Goal: Task Accomplishment & Management: Complete application form

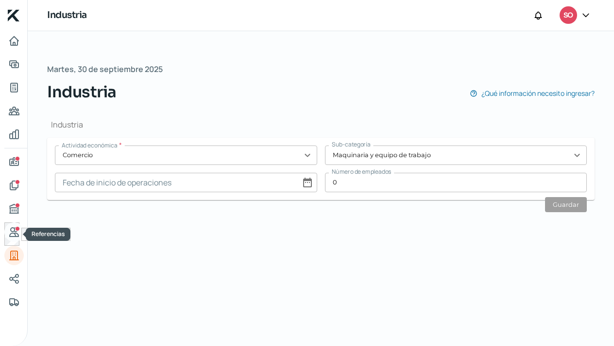
click at [16, 235] on icon "Referencias" at bounding box center [14, 231] width 9 height 9
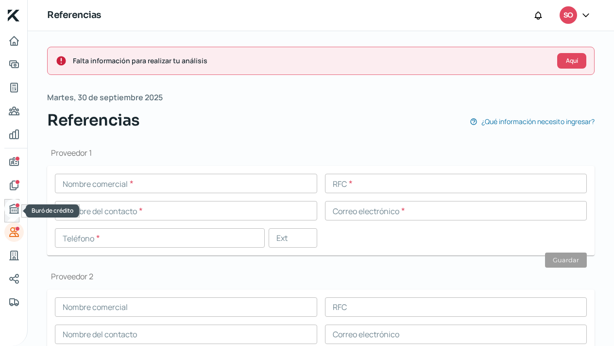
click at [14, 210] on icon "Buró de crédito" at bounding box center [14, 208] width 9 height 9
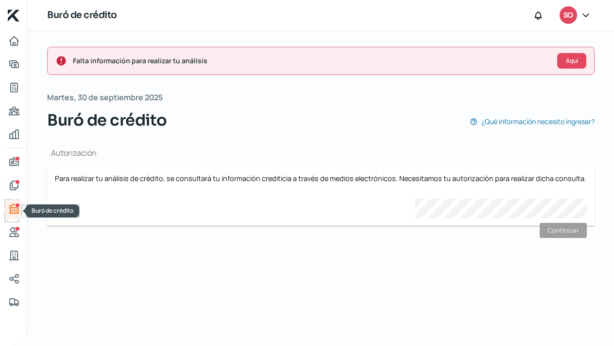
click at [13, 182] on icon "Documentos" at bounding box center [14, 185] width 12 height 12
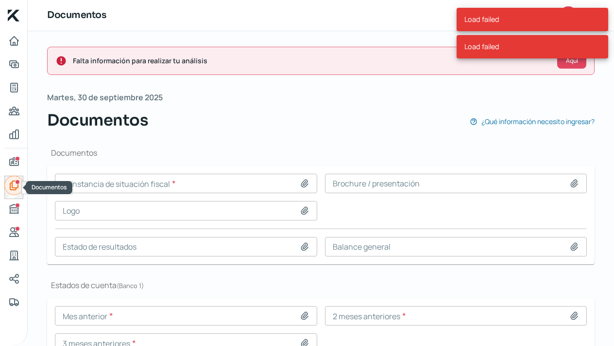
click at [14, 183] on icon "Documentos" at bounding box center [14, 185] width 12 height 12
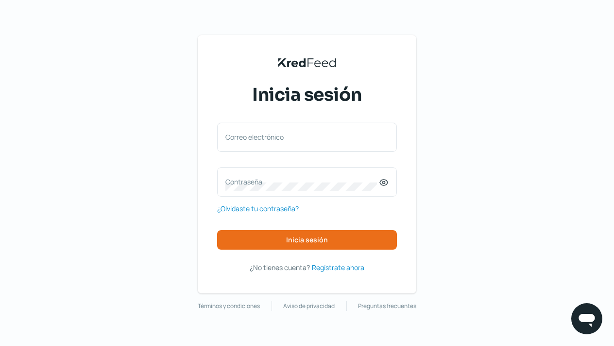
click at [278, 140] on label "Correo electrónico" at bounding box center [303, 136] width 154 height 9
click at [278, 140] on input "Correo electrónico" at bounding box center [307, 142] width 163 height 9
type input "solucionesfacto@gmail.com"
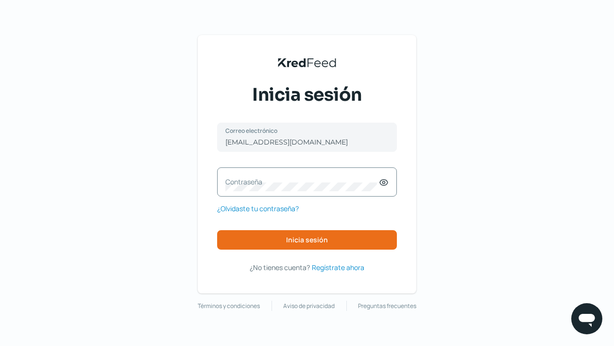
click at [256, 180] on label "Contraseña" at bounding box center [303, 181] width 154 height 9
click at [384, 184] on icon at bounding box center [384, 182] width 2 height 2
click at [248, 193] on div "Contraseña" at bounding box center [307, 181] width 180 height 29
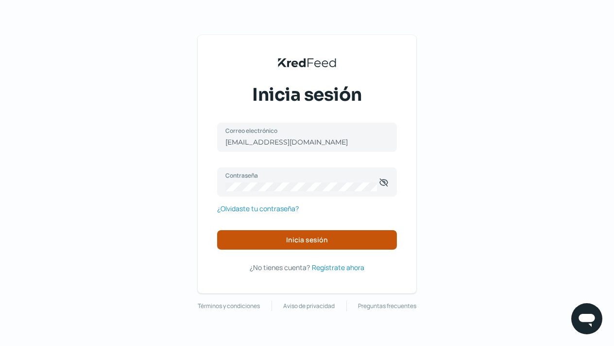
click at [268, 239] on button "Inicia sesión" at bounding box center [307, 239] width 180 height 19
click at [308, 241] on span "Inicia sesión" at bounding box center [307, 239] width 42 height 7
click at [323, 241] on span "Inicia sesión" at bounding box center [307, 239] width 42 height 7
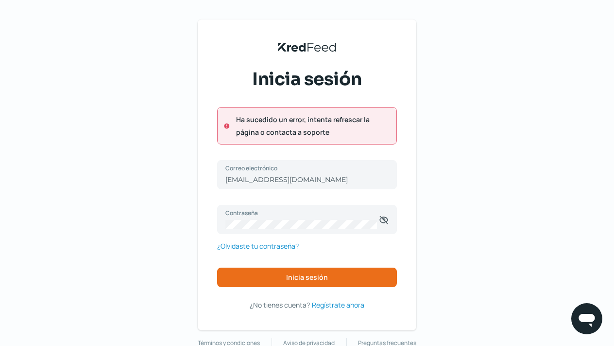
click at [303, 240] on div "solucionesfacto@gmail.com Correo electrónico Contraseña ¿Olvidaste tu contraseñ…" at bounding box center [307, 223] width 180 height 127
click at [302, 240] on div "solucionesfacto@gmail.com Correo electrónico Contraseña ¿Olvidaste tu contraseñ…" at bounding box center [307, 223] width 180 height 127
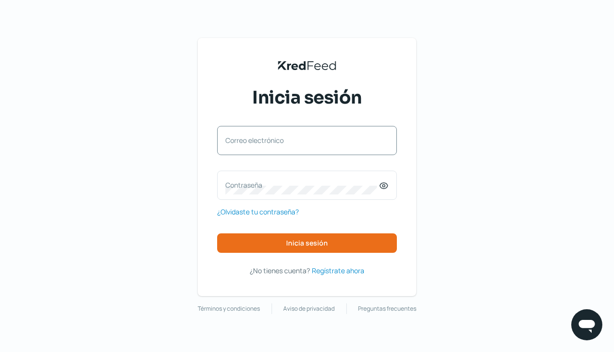
click at [233, 140] on label "Correo electrónico" at bounding box center [303, 140] width 154 height 9
click at [233, 141] on input "Correo electrónico" at bounding box center [307, 145] width 163 height 9
type input "[EMAIL_ADDRESS][DOMAIN_NAME]"
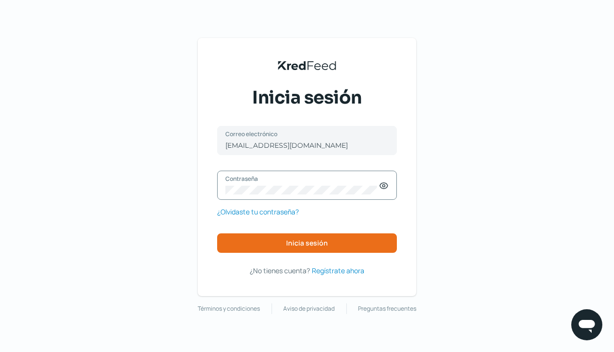
click at [384, 188] on icon at bounding box center [384, 186] width 10 height 10
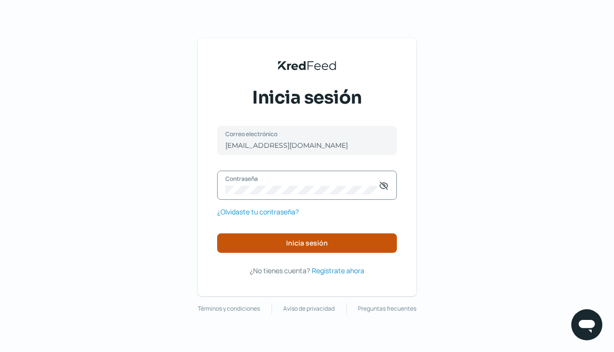
click at [307, 242] on span "Inicia sesión" at bounding box center [307, 243] width 42 height 7
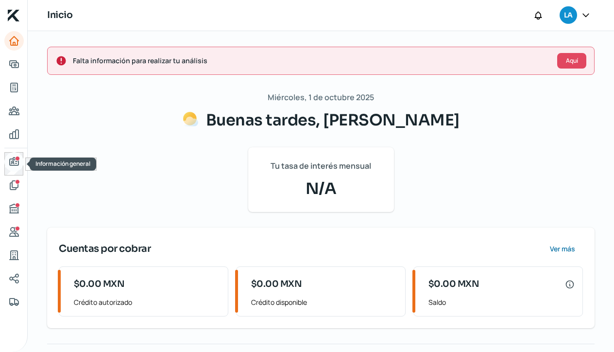
click at [15, 159] on div "Información general" at bounding box center [17, 158] width 5 height 5
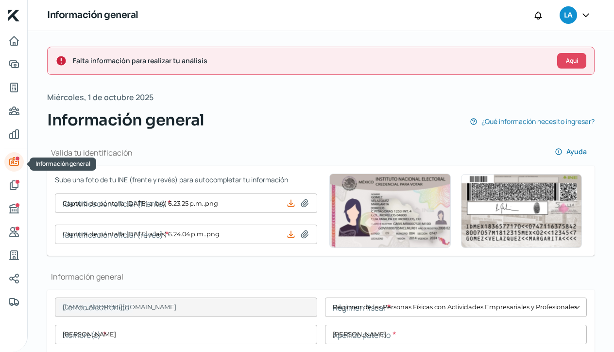
type input "Captura de pantalla 2025-09-30 a la(s) 6.23.25 p.m..png"
type input "Captura de pantalla 2025-09-30 a la(s) 6.24.04 p.m..png"
type input "solucionesfacto@gmail.com"
type input "Régimen de las Personas Físicas con Actividades Empresariales y Profesionales"
type input "LR Soluciones"
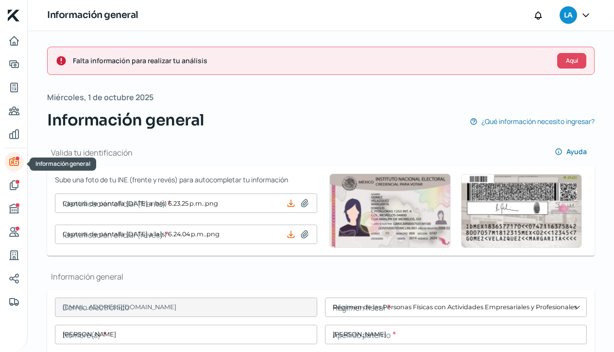
type input "47 - 7394 - 4754"
type input "47 - 7324 - 4883"
type input "manto sagrado"
type input "178"
type input "37570"
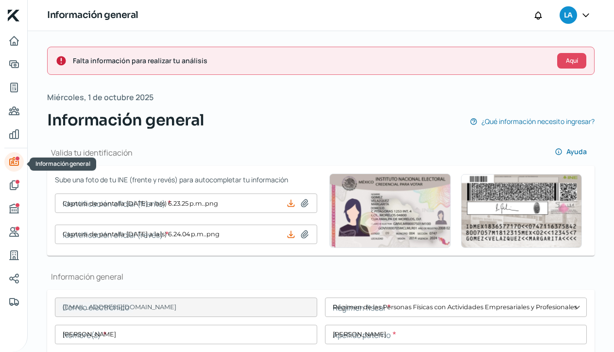
type input "Jesús de Nazaret"
type input "León"
type input "Guanajuato"
type input "México"
type input "061230153557.pdf"
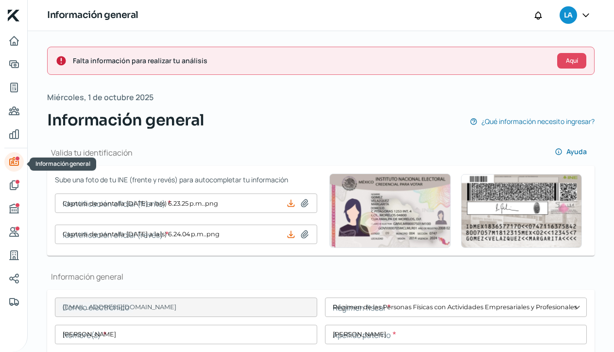
type input "0"
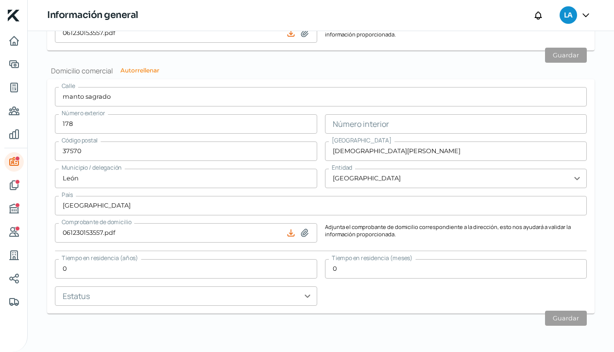
scroll to position [850, 0]
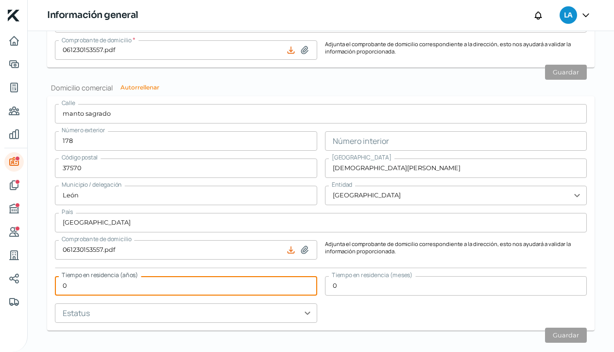
click at [71, 285] on input "0" at bounding box center [186, 285] width 262 height 19
type input "5"
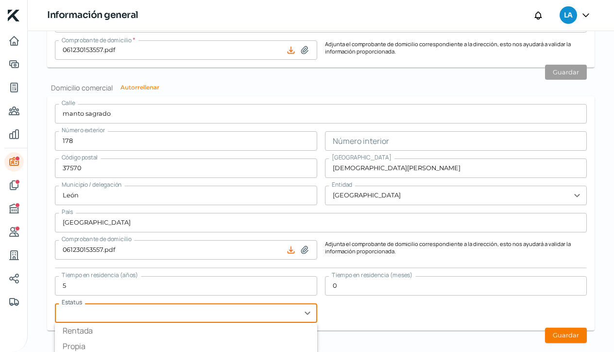
click at [308, 315] on input "text" at bounding box center [186, 312] width 262 height 19
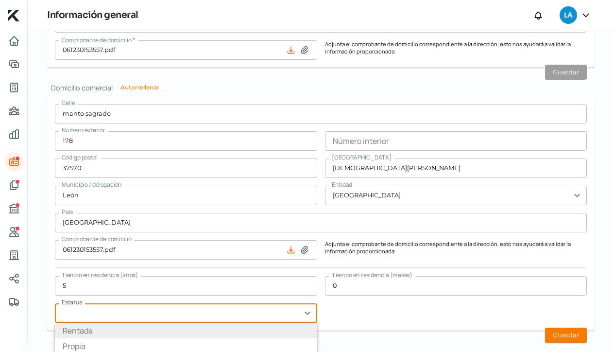
click at [276, 327] on li "Rentada" at bounding box center [186, 331] width 262 height 16
type input "Rentada"
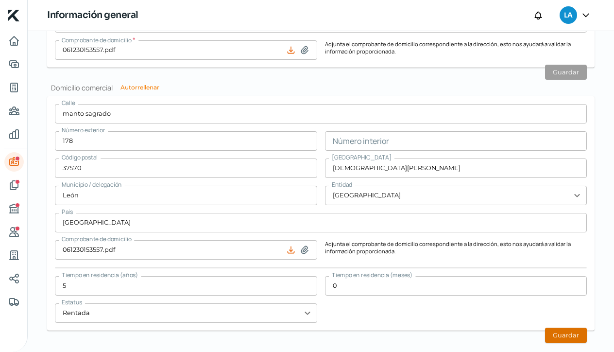
click at [562, 334] on button "Guardar" at bounding box center [566, 335] width 42 height 15
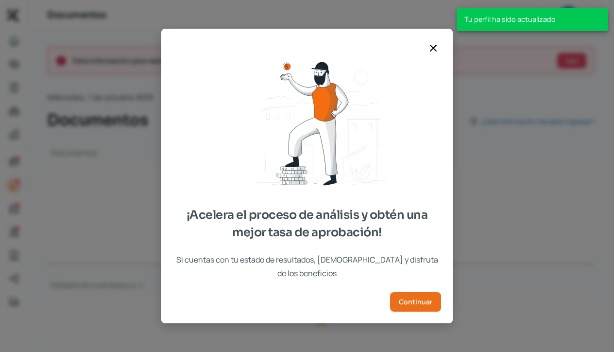
scroll to position [47, 0]
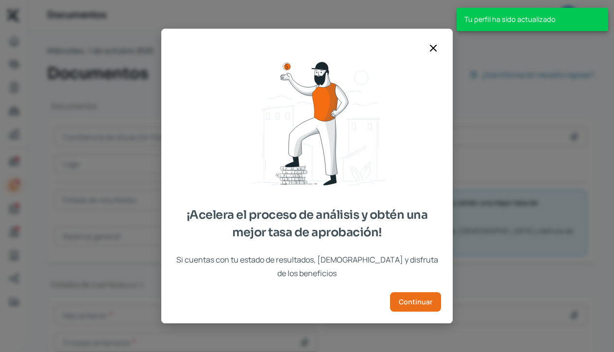
click at [433, 54] on icon at bounding box center [434, 48] width 12 height 12
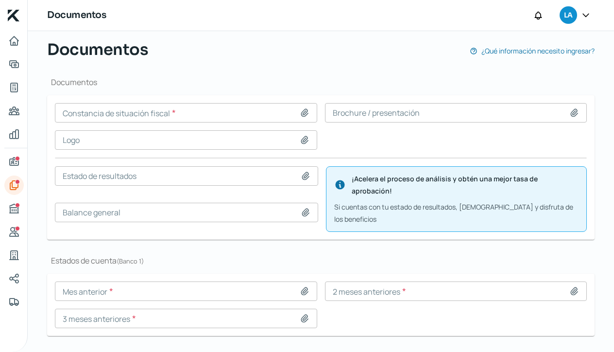
scroll to position [71, 0]
click at [571, 114] on icon at bounding box center [574, 111] width 7 height 7
type input "C:\fakepath\TRIPTICO EXPO AUTO 2 (2).pdf"
type input "TRIPTICO EXPO AUTO 2 (2).pdf"
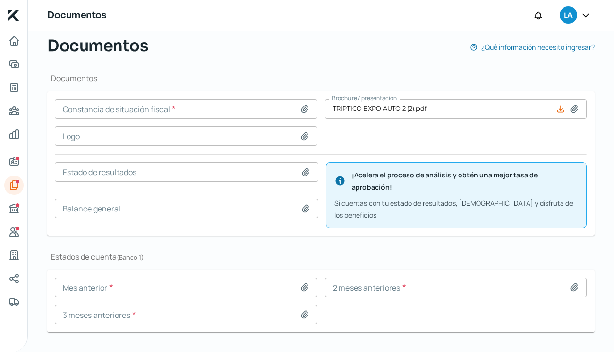
scroll to position [74, 0]
click at [302, 135] on icon at bounding box center [304, 136] width 7 height 7
click at [303, 136] on icon at bounding box center [305, 137] width 10 height 10
click at [300, 136] on icon at bounding box center [305, 137] width 10 height 10
type input "Captura de pantalla 2025-10-01 a la(s) 6.52.29 p.m..png"
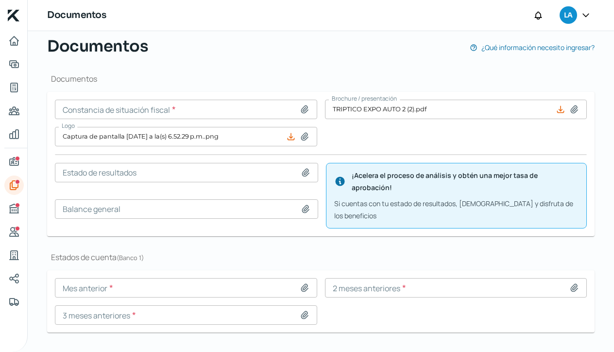
scroll to position [0, 0]
click at [571, 284] on icon at bounding box center [574, 287] width 7 height 7
type input "C:\fakepath\EDO DE CTA CHEQUES BANAMEX JULIO 2025 .pdf"
type input "EDO DE CTA CHEQUES BANAMEX JULIO 2025 .pdf"
click at [572, 284] on icon at bounding box center [574, 287] width 7 height 7
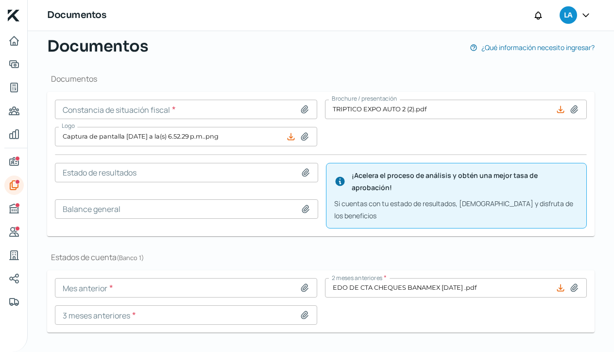
type input "C:\fakepath\EDO DE CTA CHEQUES BANAMEX AGOSTO 2025 (2).pdf"
type input "EDO DE CTA CHEQUES BANAMEX AGOSTO 2025 (2).pdf"
click at [305, 310] on icon at bounding box center [305, 315] width 10 height 10
type input "C:\fakepath\EDO DE CTA CHEQUES BANAMEX JULIO 2025 .pdf"
type input "EDO DE CTA CHEQUES BANAMEX JULIO 2025 .pdf"
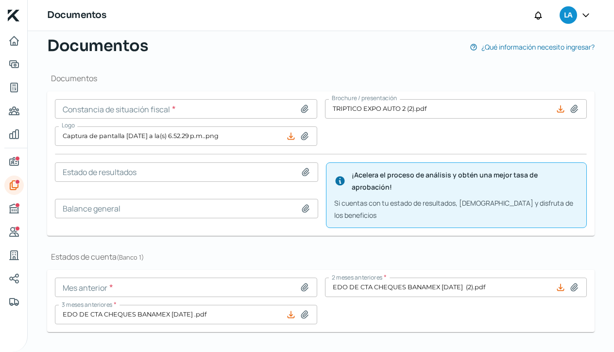
scroll to position [74, 0]
click at [17, 208] on icon "Buró de crédito" at bounding box center [14, 208] width 9 height 9
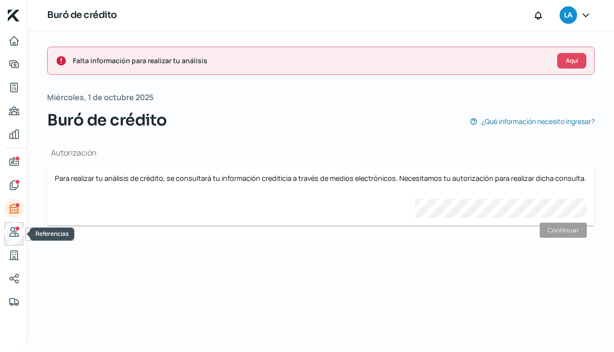
click at [13, 237] on icon "Referencias" at bounding box center [14, 232] width 12 height 12
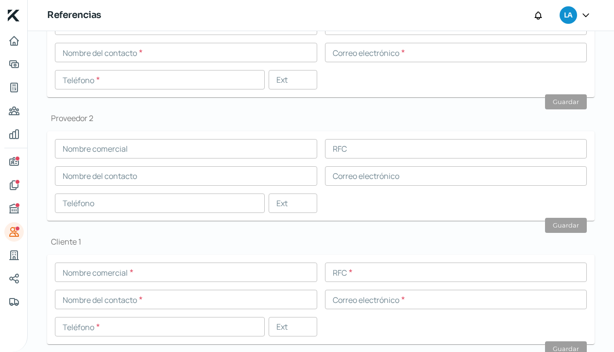
scroll to position [160, 0]
click at [91, 273] on input "text" at bounding box center [186, 270] width 262 height 19
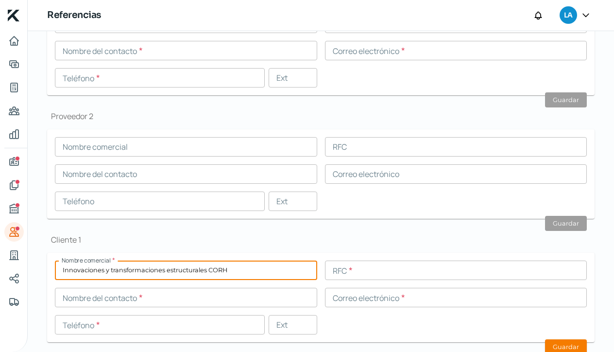
click at [70, 271] on input "Innovaciones y transformaciones estructurales CORH" at bounding box center [186, 270] width 262 height 19
type input "Inovaciones y transformaciones estructurales CORH"
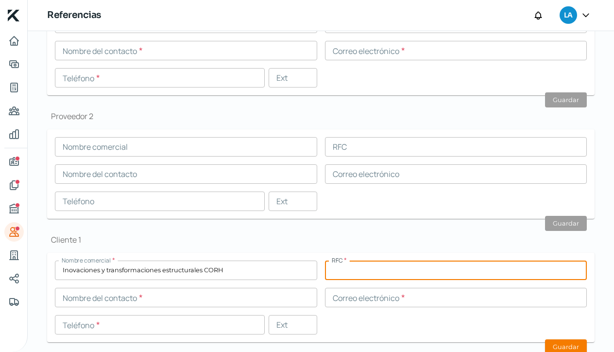
click at [343, 268] on input "text" at bounding box center [456, 270] width 262 height 19
click at [349, 148] on input "text" at bounding box center [456, 146] width 262 height 19
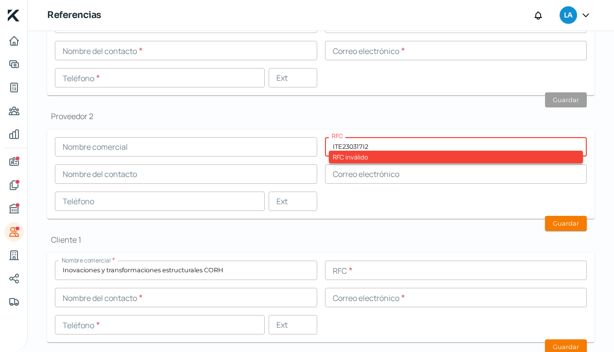
type input "ITE230317I22"
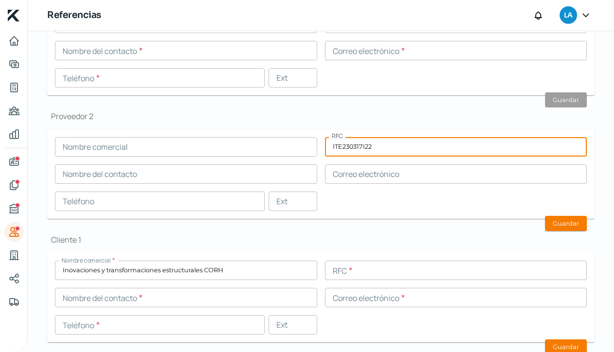
click at [329, 145] on input "ITE230317I22" at bounding box center [456, 146] width 262 height 19
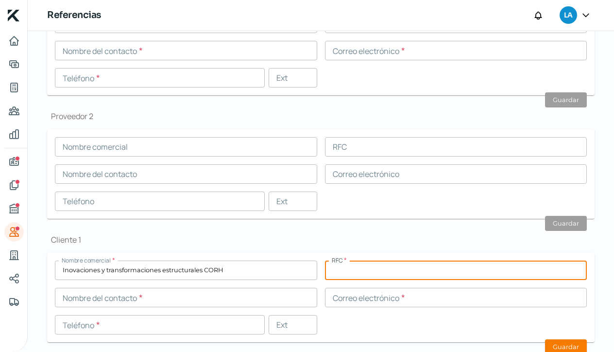
click at [339, 272] on input "text" at bounding box center [456, 270] width 262 height 19
paste input "ITE230317I22"
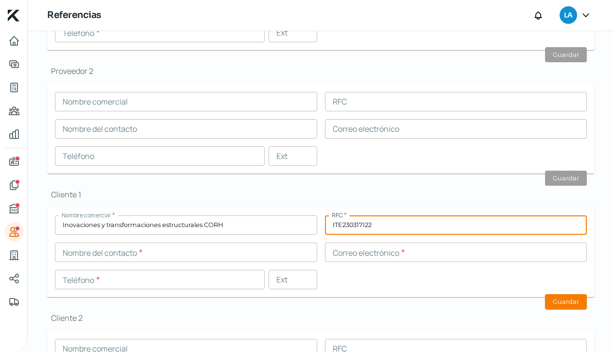
type input "ITE230317I22"
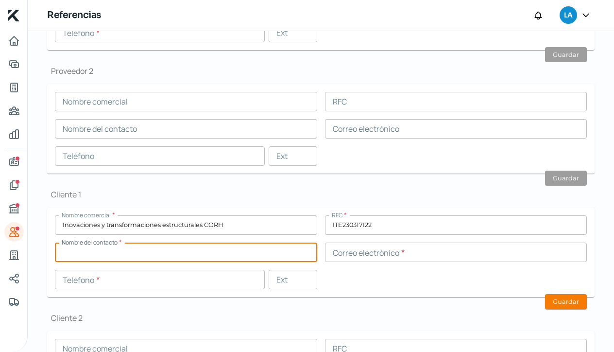
click at [93, 252] on input "text" at bounding box center [186, 252] width 262 height 19
type input "Diana Leija"
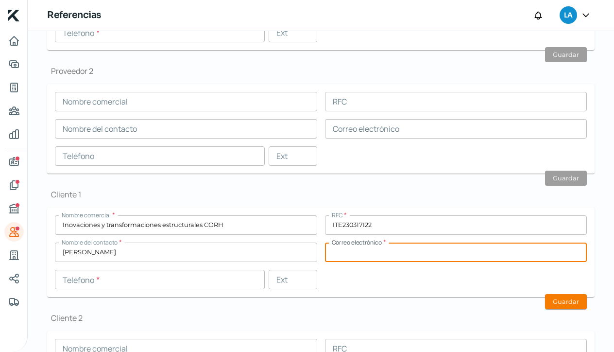
click at [350, 249] on input "text" at bounding box center [456, 252] width 262 height 19
type input "compras@corh.com.mx"
click at [101, 287] on input "text" at bounding box center [160, 279] width 210 height 19
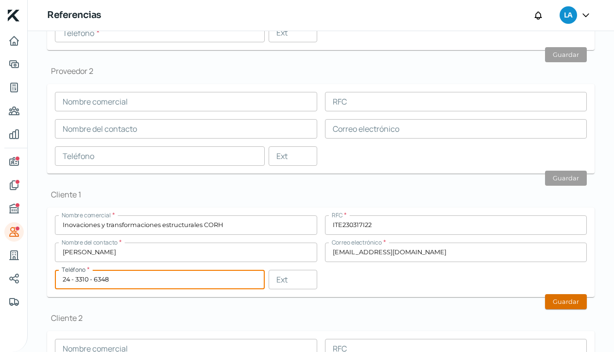
type input "24 - 3310 - 6348"
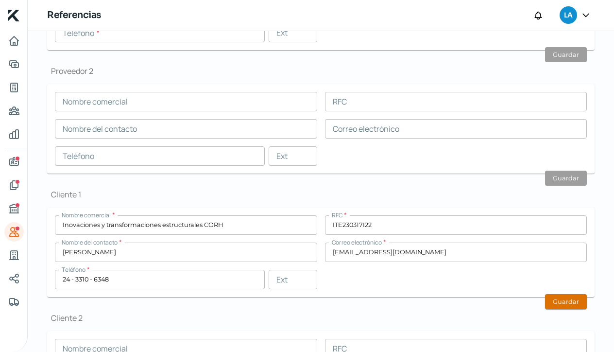
click at [556, 299] on button "Guardar" at bounding box center [566, 301] width 42 height 15
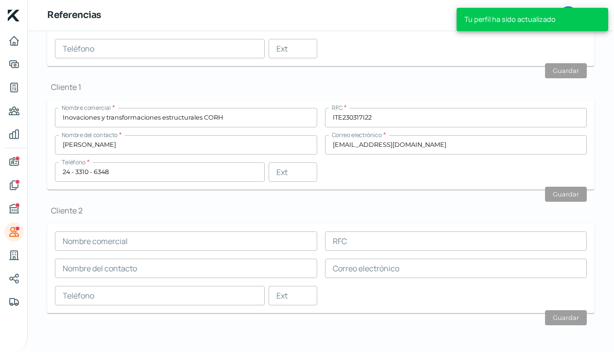
scroll to position [312, 0]
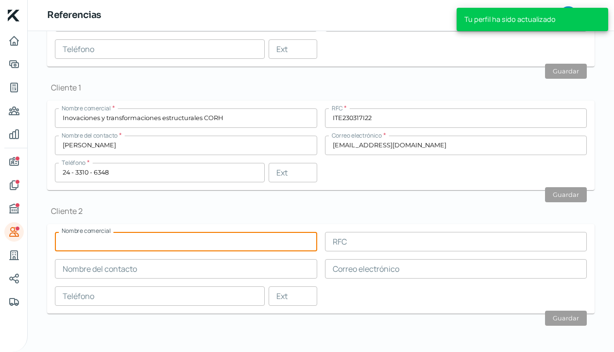
click at [88, 241] on input "text" at bounding box center [186, 241] width 262 height 19
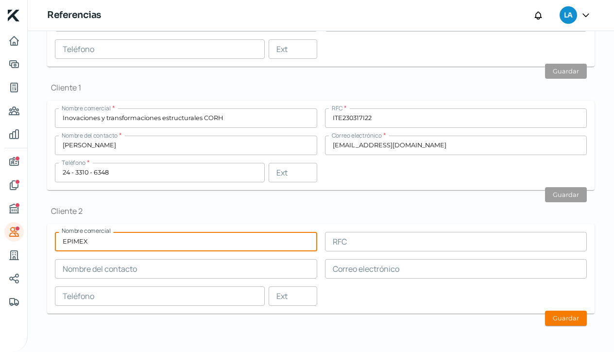
type input "EPIMEX"
click at [84, 270] on input "text" at bounding box center [186, 268] width 262 height 19
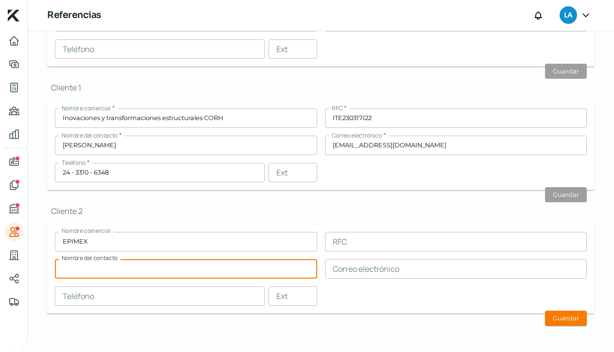
type input "C"
type input "Carlos Oliva Mena"
click at [345, 246] on input "text" at bounding box center [456, 241] width 262 height 19
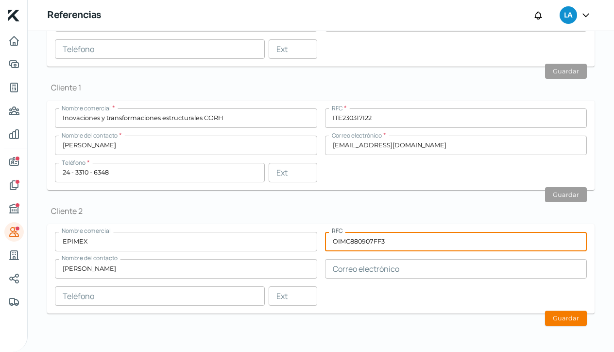
type input "OIMC880907FF3"
click at [355, 268] on input "text" at bounding box center [456, 268] width 262 height 19
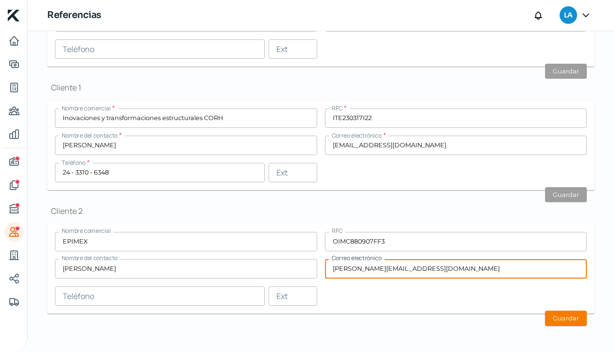
type input "carlos.epimex@gmail.com"
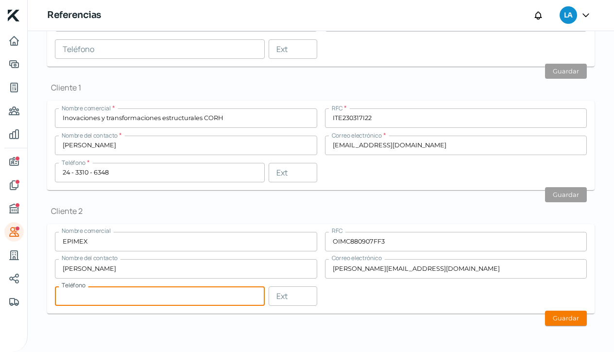
click at [73, 295] on input "text" at bounding box center [160, 295] width 210 height 19
type input "47 - 7853 - 7300"
click at [569, 324] on button "Guardar" at bounding box center [566, 318] width 42 height 15
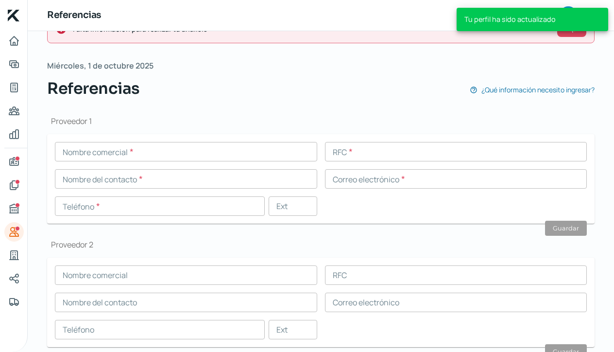
scroll to position [31, 0]
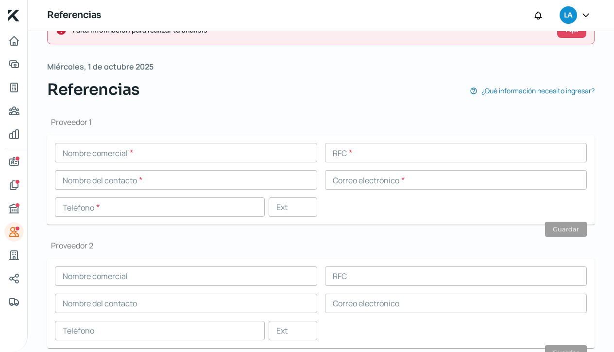
click at [91, 150] on input "text" at bounding box center [186, 152] width 262 height 19
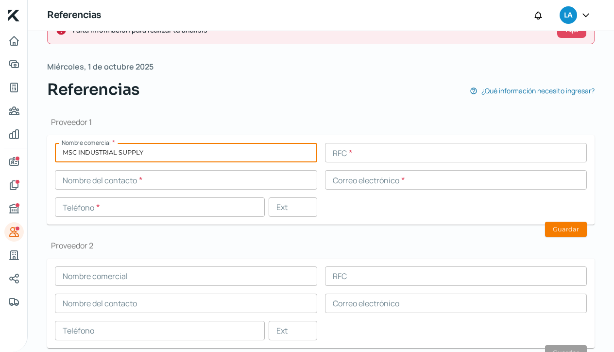
type input "MSC INDUSTRIAL SUPPLY"
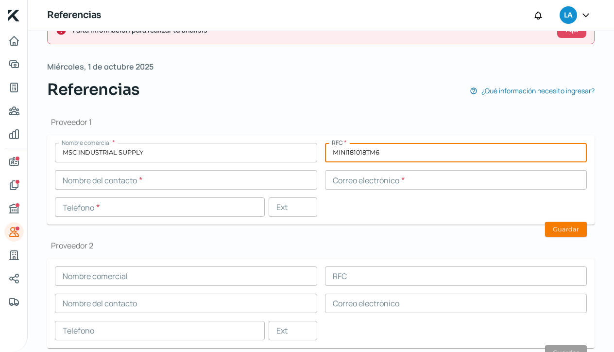
type input "MINI181018TM6"
click at [70, 181] on input "text" at bounding box center [186, 179] width 262 height 19
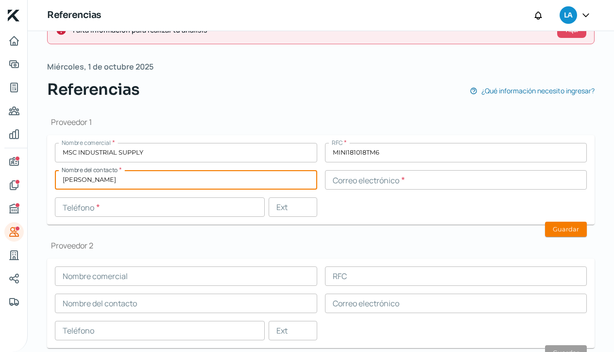
type input "Xavier Albert"
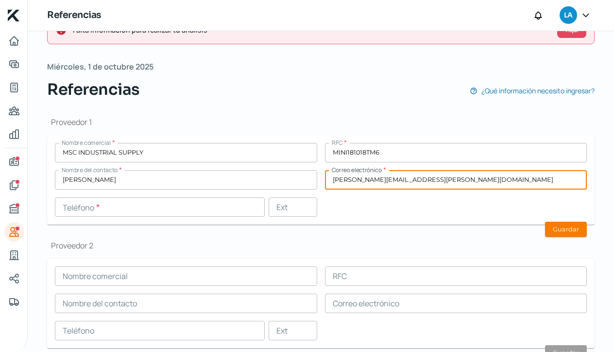
type input "xavier.albert@mscdirect.com"
click at [61, 206] on input "text" at bounding box center [160, 206] width 210 height 19
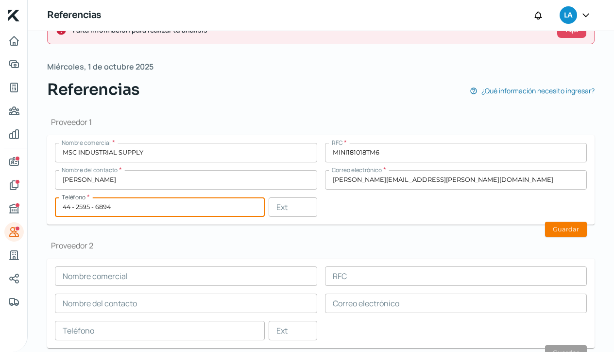
type input "44 - 2595 - 6894"
click at [475, 275] on input "text" at bounding box center [456, 275] width 262 height 19
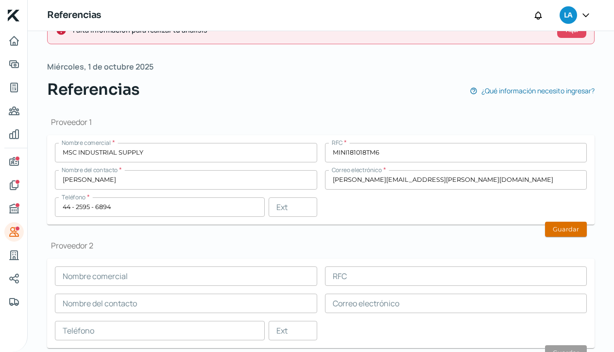
click at [566, 230] on button "Guardar" at bounding box center [566, 229] width 42 height 15
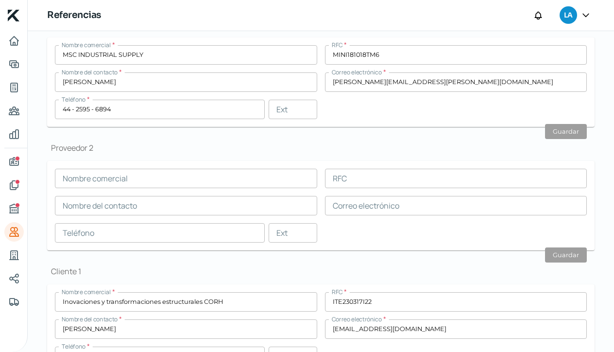
scroll to position [100, 0]
click at [83, 178] on input "text" at bounding box center [186, 178] width 262 height 19
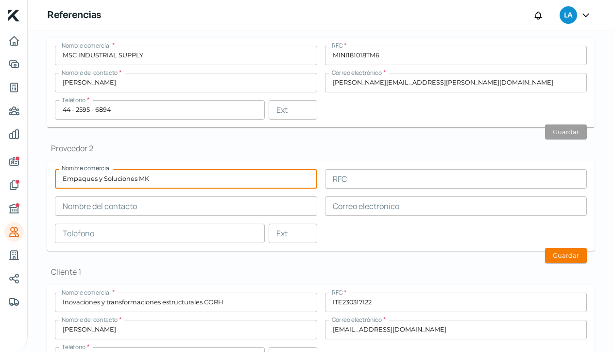
type input "Empaques y Soluciones MK"
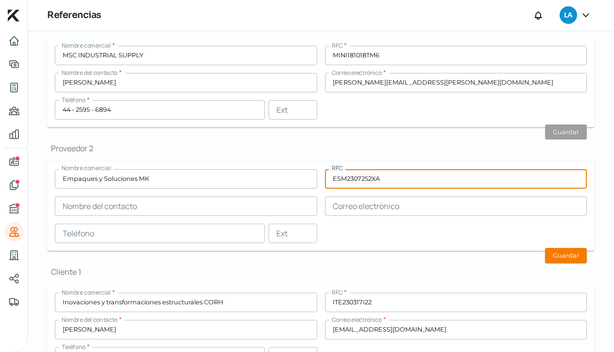
type input "ESM2307252XA"
click at [78, 205] on input "text" at bounding box center [186, 205] width 262 height 19
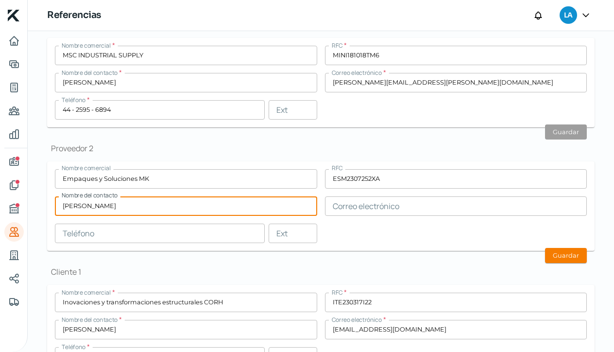
type input "Marcos Moreno"
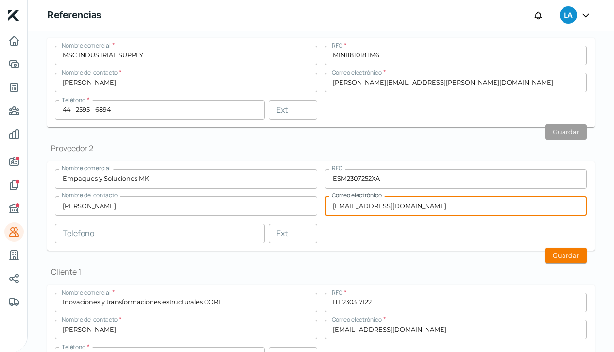
type input "empaquesmk2020@outlook.com"
click at [67, 235] on input "text" at bounding box center [160, 233] width 210 height 19
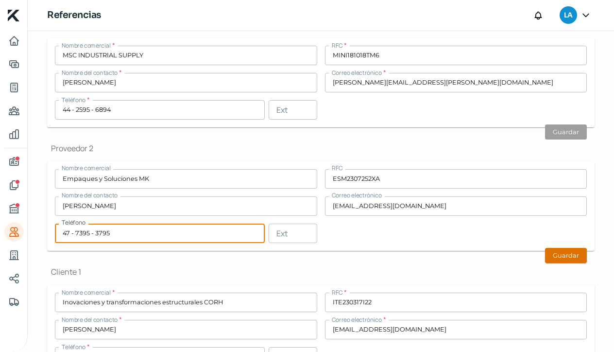
type input "47 - 7395 - 3795"
click at [565, 256] on button "Guardar" at bounding box center [566, 255] width 42 height 15
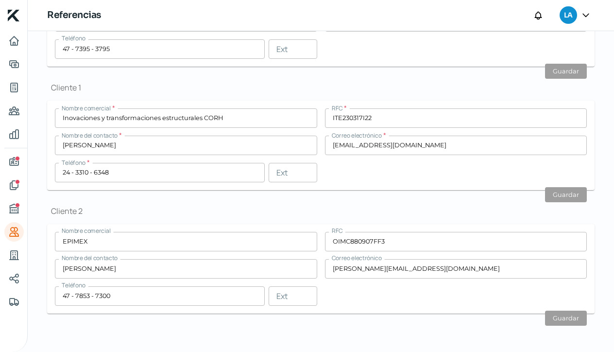
scroll to position [0, 0]
click at [12, 252] on icon "Industria" at bounding box center [14, 255] width 12 height 12
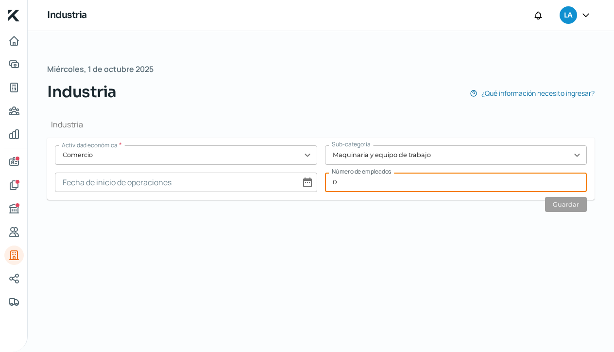
click at [348, 184] on input "0" at bounding box center [456, 182] width 262 height 19
type input "13"
click at [564, 204] on button "Guardar" at bounding box center [566, 204] width 42 height 15
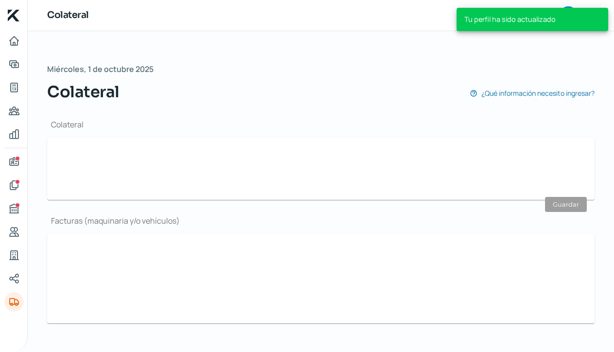
scroll to position [10, 0]
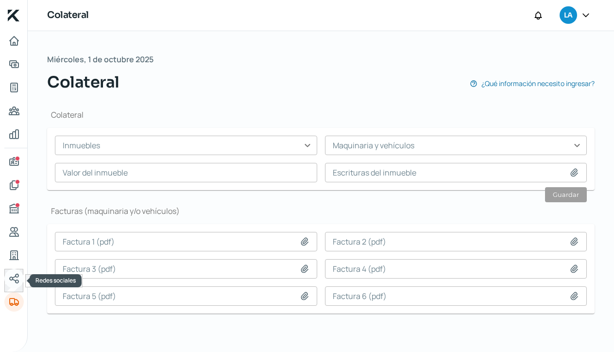
click at [19, 280] on icon "Redes sociales" at bounding box center [14, 279] width 12 height 12
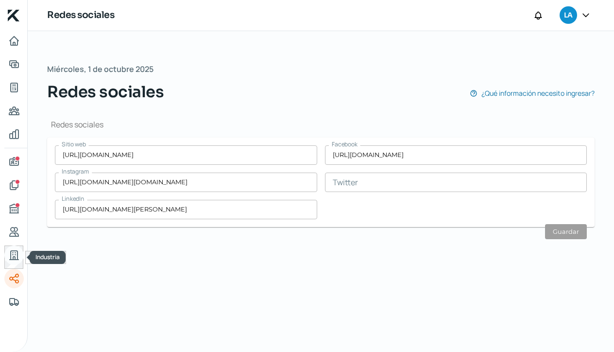
click at [14, 257] on icon "Industria" at bounding box center [14, 255] width 9 height 9
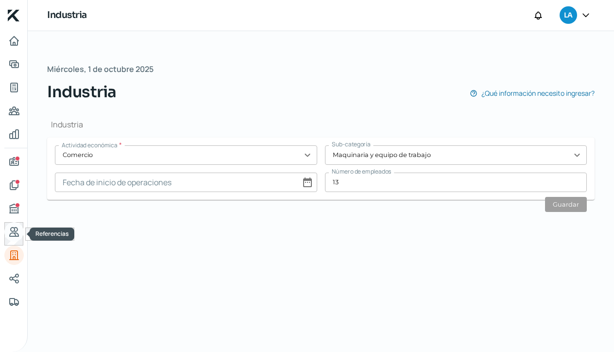
click at [13, 232] on icon "Referencias" at bounding box center [14, 232] width 12 height 12
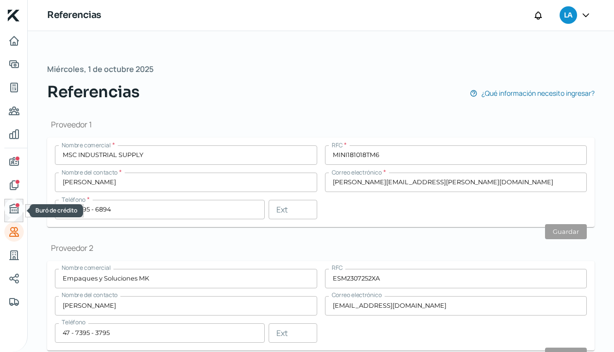
click at [15, 210] on icon "Buró de crédito" at bounding box center [14, 209] width 12 height 12
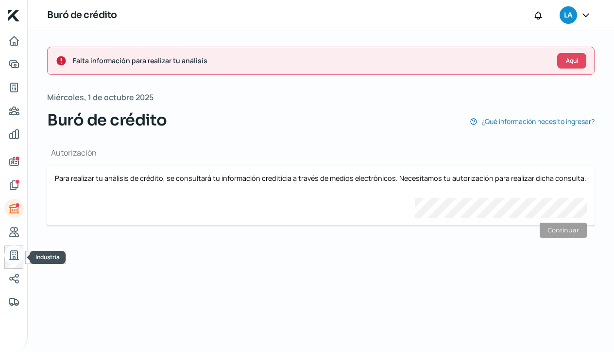
click at [13, 254] on icon "Industria" at bounding box center [14, 255] width 12 height 12
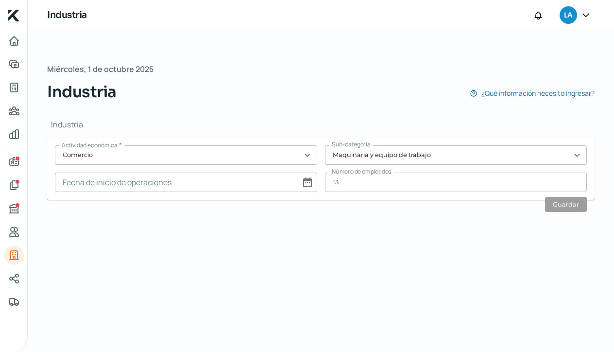
click at [306, 184] on input at bounding box center [186, 182] width 262 height 19
select select "9"
select select "2025"
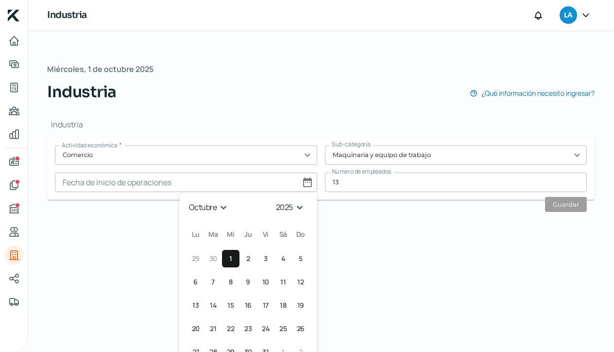
select select "0"
select select "2011"
click at [367, 239] on div "Miércoles, 1 de octubre 2025 Industria ¿Qué información necesito ingresar? Indu…" at bounding box center [321, 191] width 587 height 321
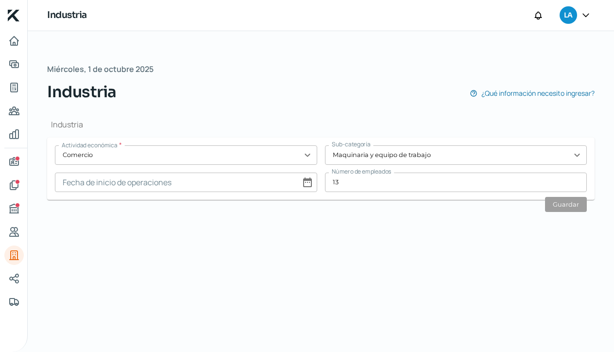
click at [305, 180] on input at bounding box center [186, 182] width 262 height 19
select select "9"
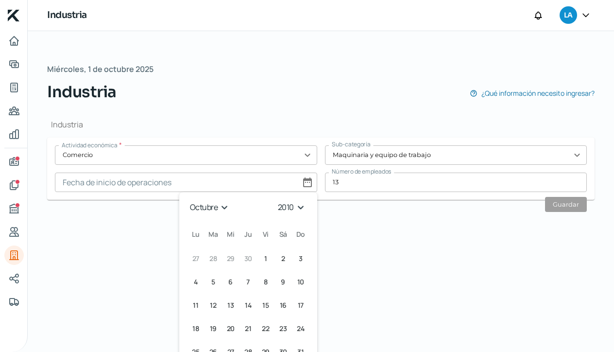
select select "2011"
select select "0"
click at [194, 283] on span "3" at bounding box center [196, 282] width 4 height 12
type input "03/01/2011"
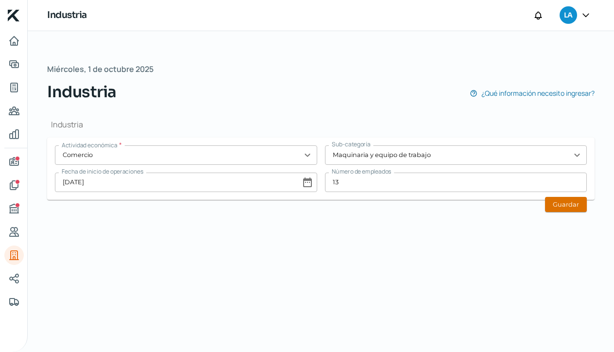
click at [566, 205] on button "Guardar" at bounding box center [566, 204] width 42 height 15
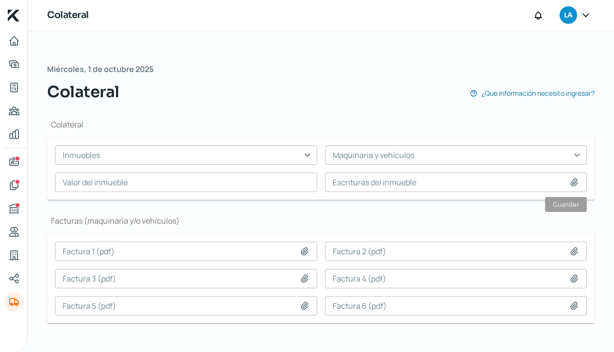
click at [588, 14] on icon at bounding box center [586, 15] width 6 height 3
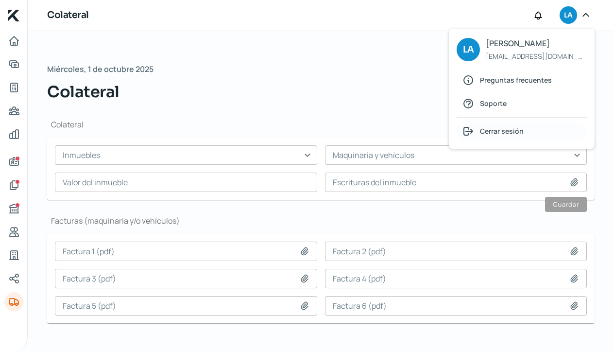
click at [487, 130] on span "Cerrar sesión" at bounding box center [502, 131] width 44 height 12
